Goal: Information Seeking & Learning: Learn about a topic

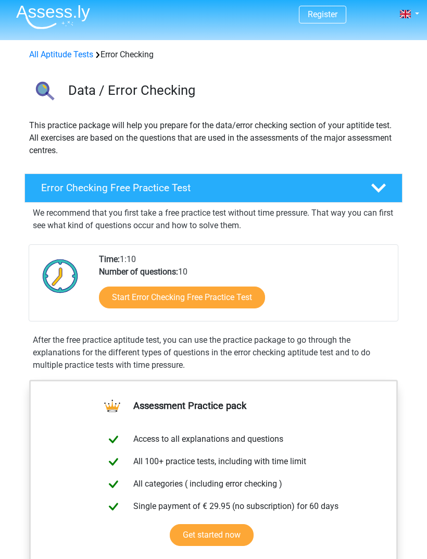
click at [247, 300] on link "Start Error Checking Free Practice Test" at bounding box center [182, 298] width 166 height 22
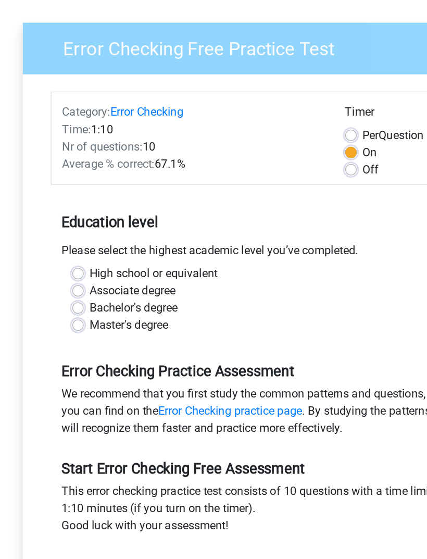
click at [87, 261] on label "High school or equivalent" at bounding box center [133, 267] width 93 height 12
click at [74, 261] on input "High school or equivalent" at bounding box center [78, 266] width 8 height 10
radio input "true"
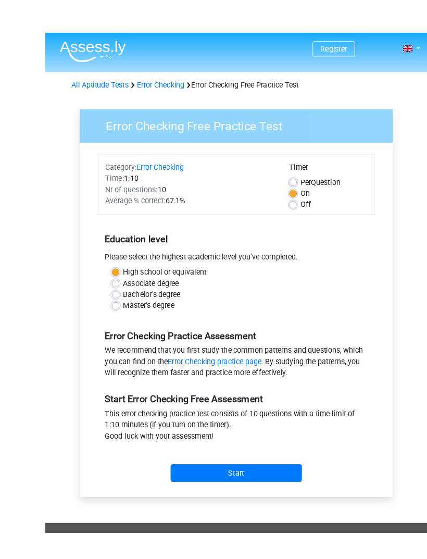
scroll to position [27, 0]
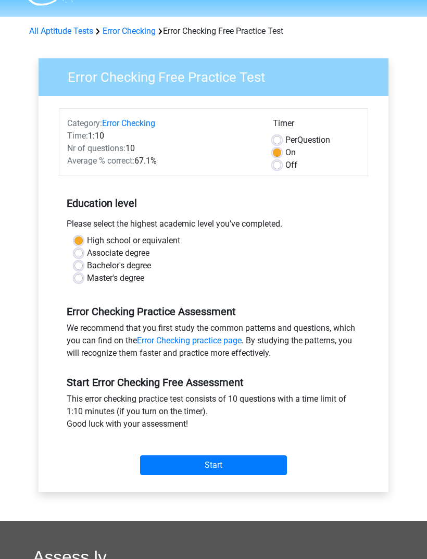
click at [247, 463] on input "Start" at bounding box center [213, 465] width 147 height 20
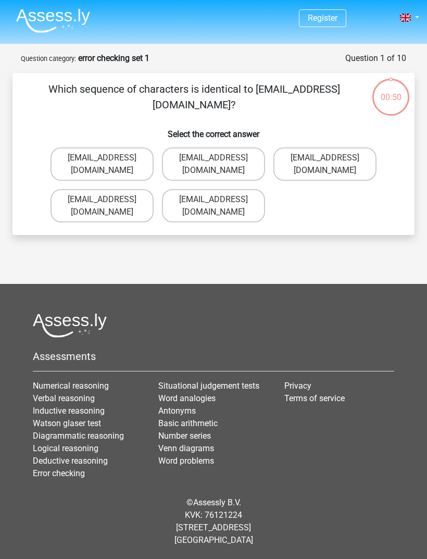
click at [215, 189] on label "Evie_Maede@jointmail.com.uk" at bounding box center [213, 205] width 103 height 33
click at [215, 199] on input "Evie_Maede@jointmail.com.uk" at bounding box center [216, 202] width 7 height 7
radio input "true"
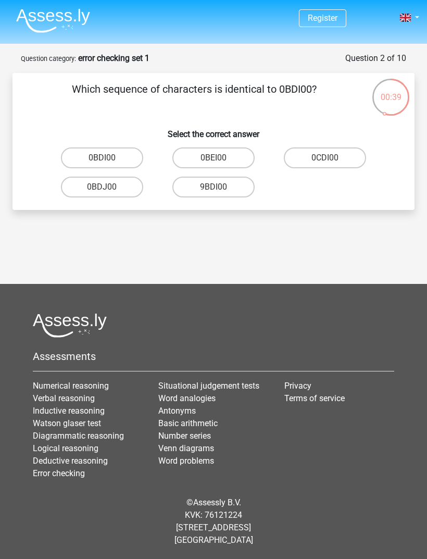
click at [122, 156] on label "0BDI00" at bounding box center [102, 157] width 82 height 21
click at [109, 158] on input "0BDI00" at bounding box center [105, 161] width 7 height 7
radio input "true"
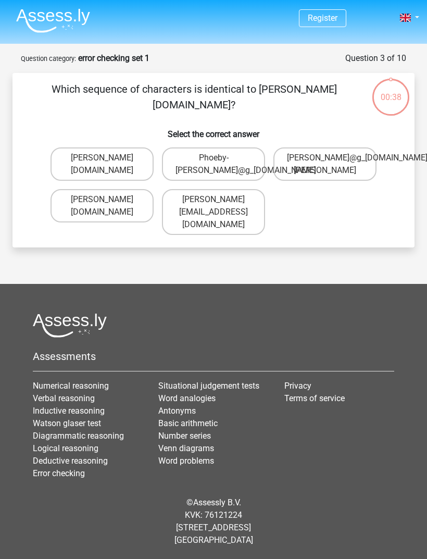
scroll to position [33, 0]
click at [98, 147] on label "Phoebe-Patterson@g_mail.gr" at bounding box center [101, 163] width 103 height 33
click at [102, 158] on input "Phoebe-Patterson@g_mail.gr" at bounding box center [105, 161] width 7 height 7
radio input "true"
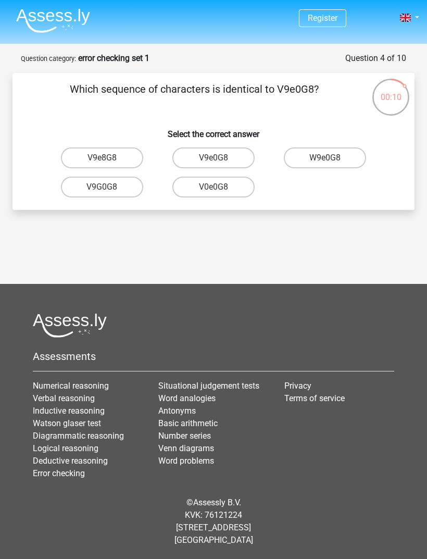
click at [227, 147] on label "V9e0G8" at bounding box center [213, 157] width 82 height 21
click at [220, 158] on input "V9e0G8" at bounding box center [216, 161] width 7 height 7
radio input "true"
click at [218, 187] on input "91051S" at bounding box center [216, 190] width 7 height 7
radio input "true"
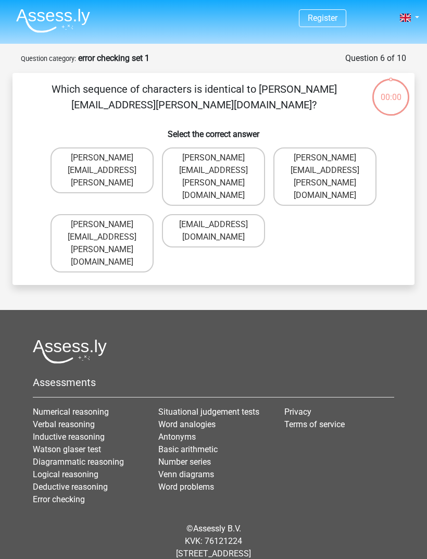
scroll to position [33, 0]
